Goal: Information Seeking & Learning: Learn about a topic

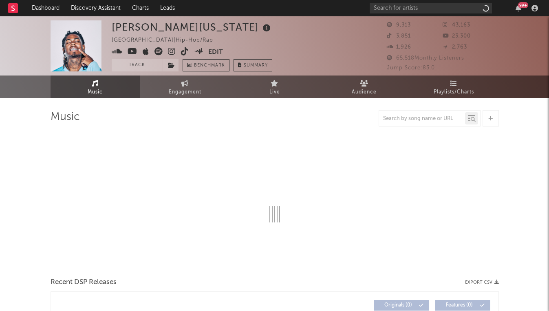
select select "6m"
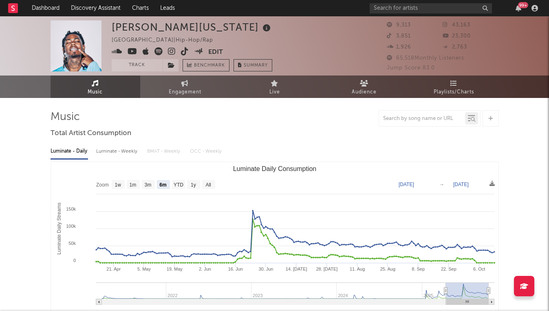
click at [430, 15] on div "99 +" at bounding box center [455, 8] width 171 height 16
click at [430, 13] on input "text" at bounding box center [431, 8] width 122 height 10
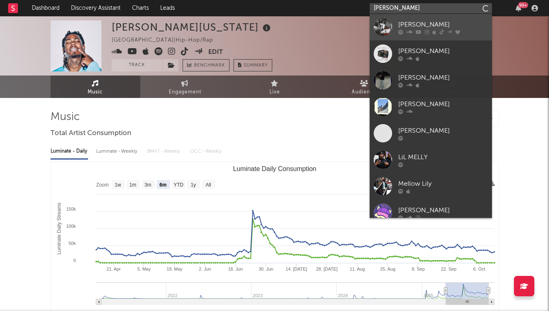
type input "[PERSON_NAME]"
click at [462, 29] on div "[PERSON_NAME]" at bounding box center [443, 25] width 90 height 10
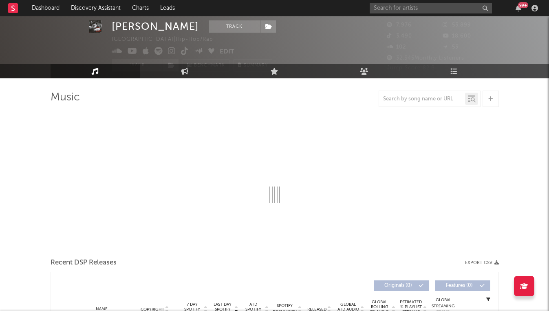
select select "6m"
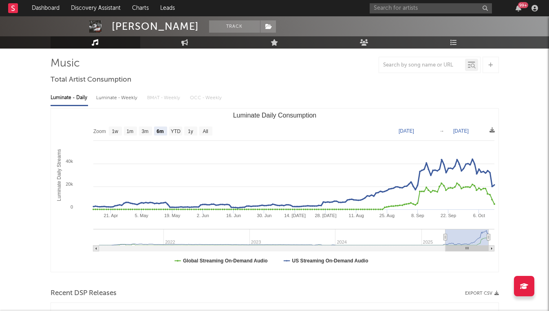
scroll to position [61, 0]
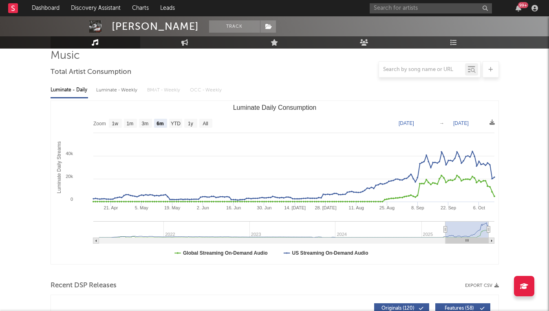
click at [106, 97] on div "Luminate - Weekly" at bounding box center [117, 90] width 43 height 14
select select "6m"
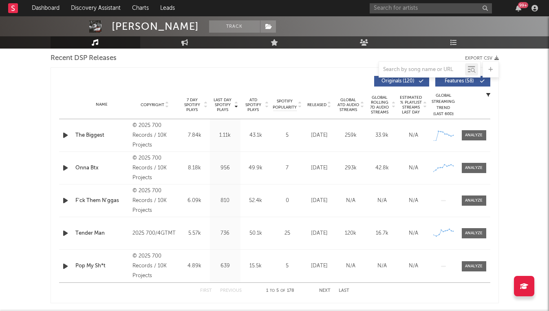
scroll to position [311, 0]
